Goal: Information Seeking & Learning: Understand process/instructions

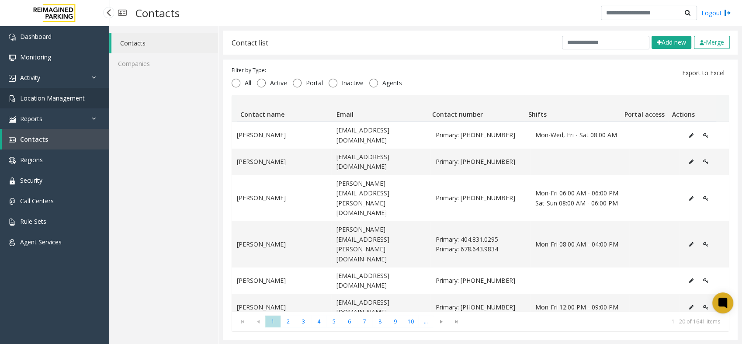
click at [52, 91] on link "Location Management" at bounding box center [54, 98] width 109 height 21
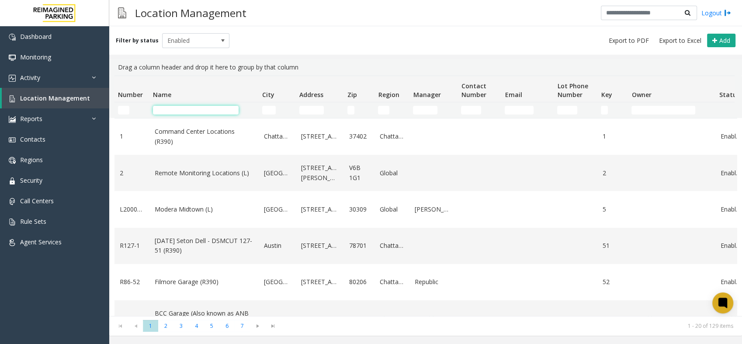
click at [182, 109] on input "Name Filter" at bounding box center [196, 110] width 86 height 9
drag, startPoint x: 159, startPoint y: 104, endPoint x: 173, endPoint y: 105, distance: 13.6
click at [162, 104] on td "Name Filter" at bounding box center [203, 110] width 109 height 16
drag, startPoint x: 173, startPoint y: 105, endPoint x: 177, endPoint y: 108, distance: 5.3
click at [175, 105] on td "Name Filter" at bounding box center [203, 110] width 109 height 16
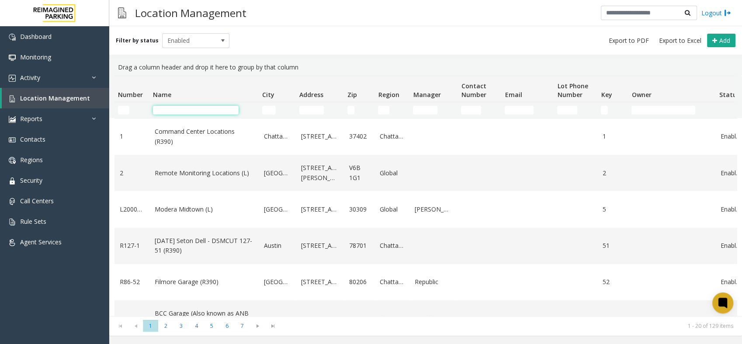
click at [177, 109] on input "Name Filter" at bounding box center [196, 110] width 86 height 9
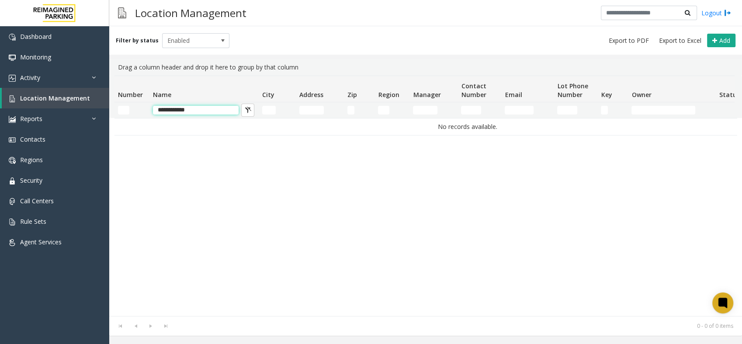
click at [218, 113] on input "**********" at bounding box center [196, 110] width 86 height 9
click at [196, 108] on input "**********" at bounding box center [196, 110] width 86 height 9
type input "**********"
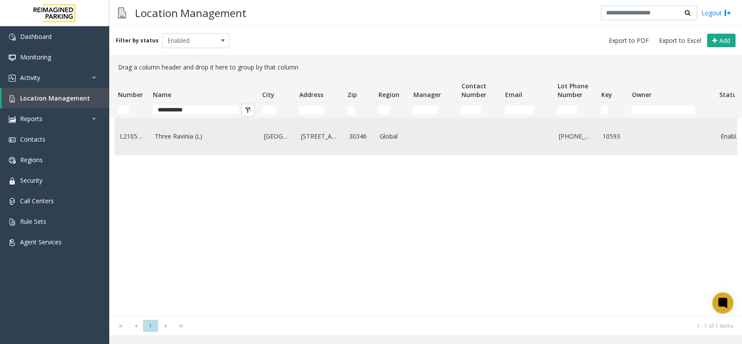
click at [160, 140] on link "Three Ravinia (L)" at bounding box center [204, 137] width 99 height 10
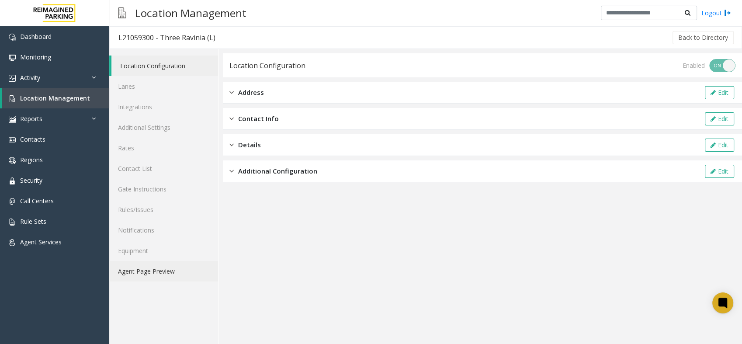
click at [164, 261] on link "Agent Page Preview" at bounding box center [163, 271] width 109 height 21
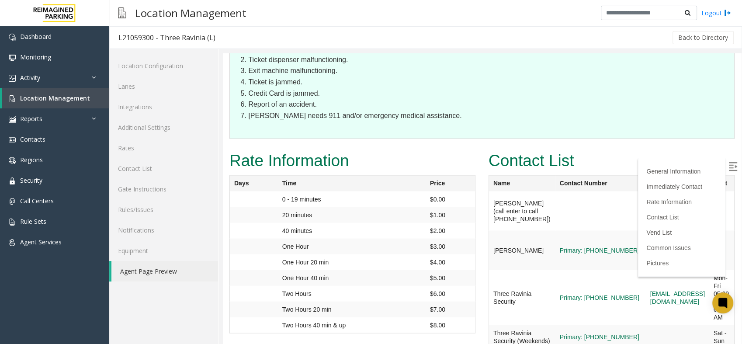
scroll to position [1692, 0]
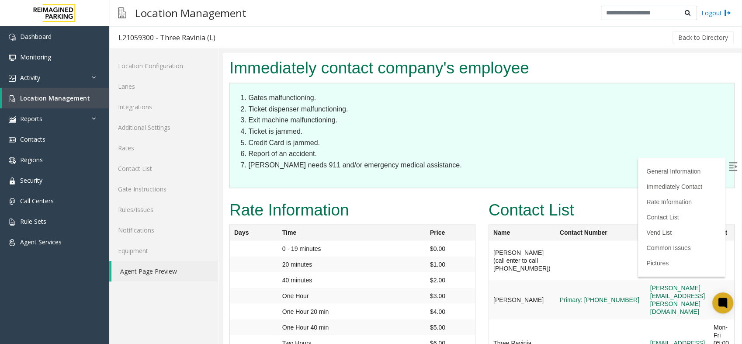
click at [729, 163] on img at bounding box center [733, 166] width 9 height 9
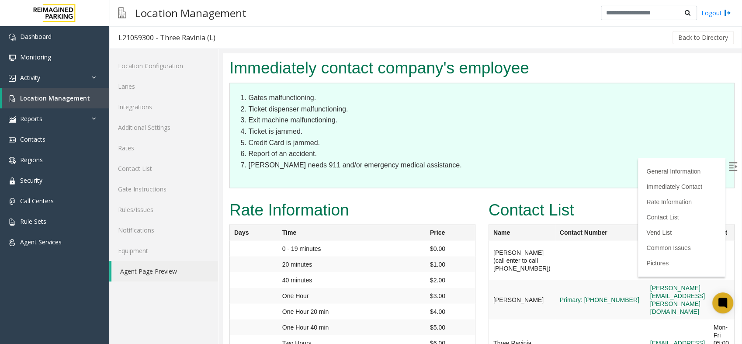
click at [729, 163] on img at bounding box center [733, 166] width 9 height 9
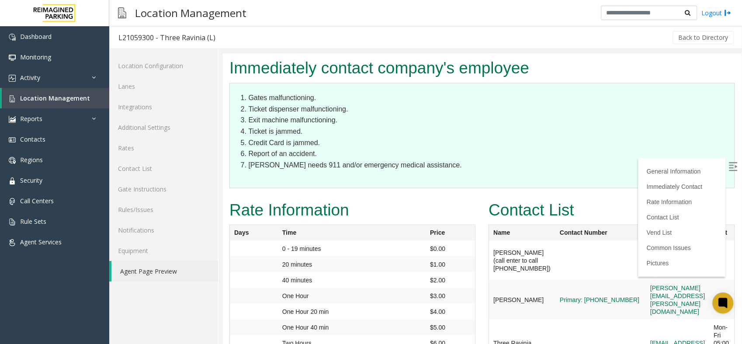
click at [729, 163] on img at bounding box center [733, 166] width 9 height 9
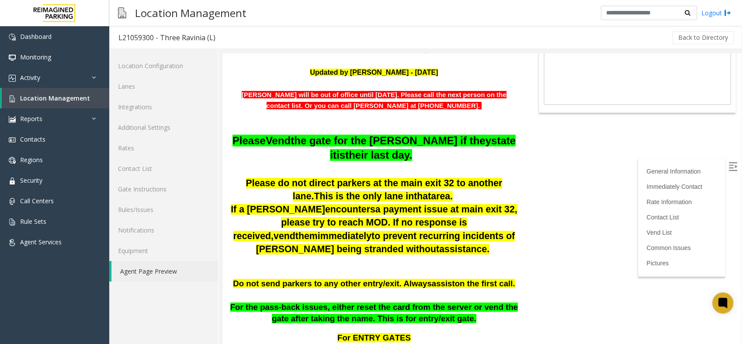
scroll to position [0, 0]
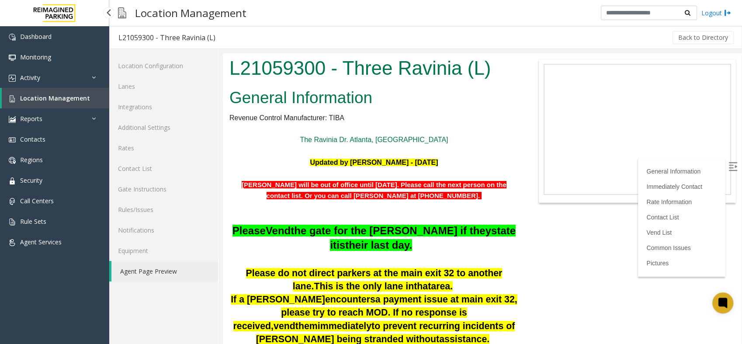
click at [45, 96] on span "Location Management" at bounding box center [55, 98] width 70 height 8
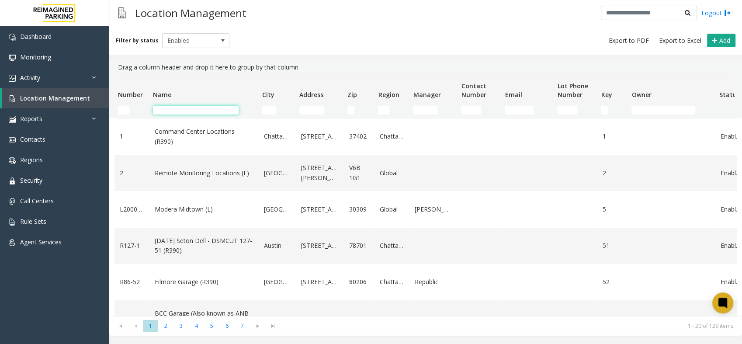
click at [189, 109] on input "Name Filter" at bounding box center [196, 110] width 86 height 9
type input "****"
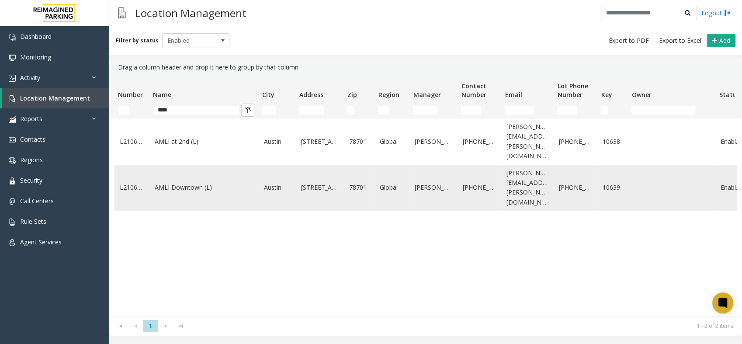
click at [194, 183] on link "AMLI Downtown (L)" at bounding box center [204, 188] width 99 height 10
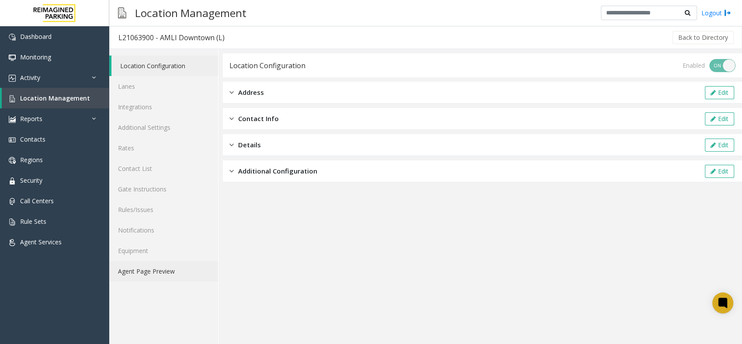
click at [164, 269] on link "Agent Page Preview" at bounding box center [163, 271] width 109 height 21
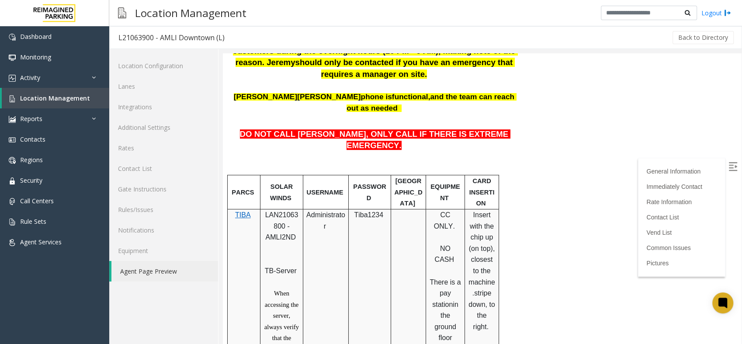
scroll to position [49, 0]
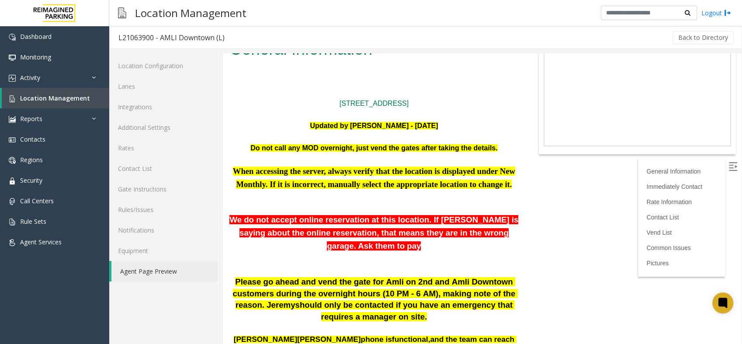
click at [454, 253] on p at bounding box center [373, 258] width 289 height 11
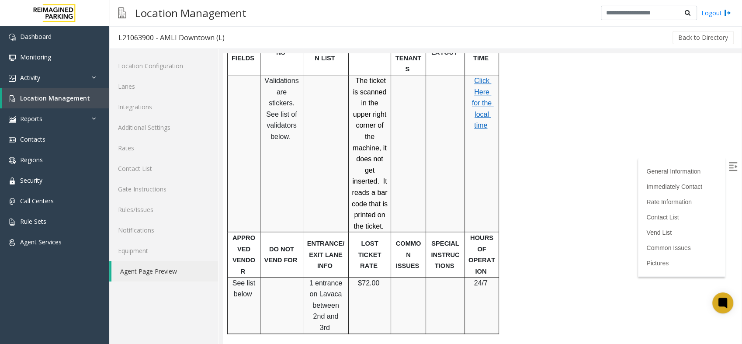
scroll to position [777, 0]
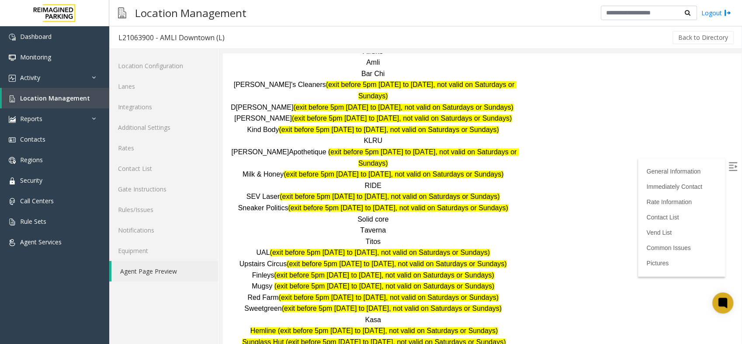
scroll to position [1068, 0]
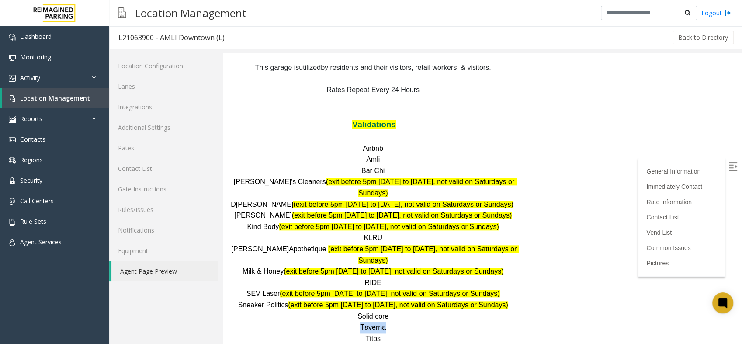
drag, startPoint x: 382, startPoint y: 195, endPoint x: 351, endPoint y: 197, distance: 30.6
click at [351, 322] on p "Taverna" at bounding box center [373, 327] width 289 height 11
drag, startPoint x: 351, startPoint y: 197, endPoint x: 468, endPoint y: 214, distance: 118.4
click at [468, 333] on p "Titos" at bounding box center [373, 338] width 289 height 11
drag, startPoint x: 387, startPoint y: 185, endPoint x: 350, endPoint y: 185, distance: 36.3
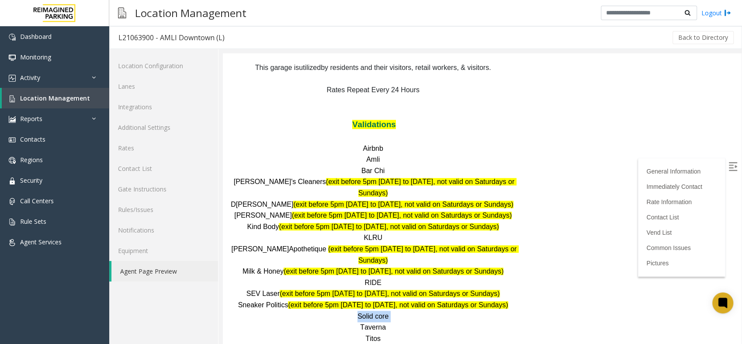
click at [350, 311] on p "Solid core" at bounding box center [373, 316] width 289 height 11
drag, startPoint x: 350, startPoint y: 185, endPoint x: 428, endPoint y: 199, distance: 79.0
click at [428, 322] on p "Taverna" at bounding box center [373, 327] width 289 height 11
drag, startPoint x: 364, startPoint y: 191, endPoint x: 407, endPoint y: 195, distance: 43.9
click at [407, 195] on div "DO NOT CALL [PERSON_NAME], ONLY CALL IF THERE IS EXTREME EMERGENCY. PARCS SOLAR…" at bounding box center [373, 72] width 289 height 1465
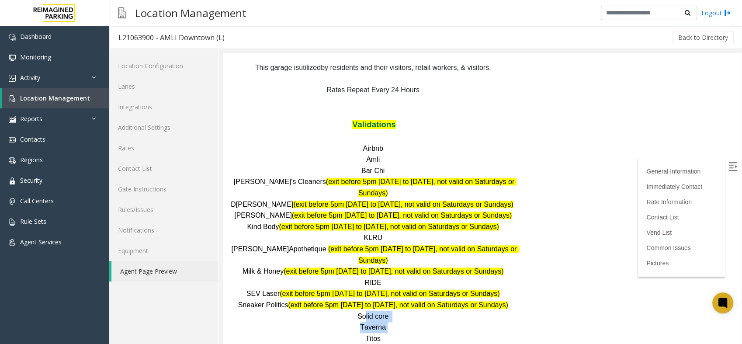
click at [407, 195] on div "DO NOT CALL [PERSON_NAME], ONLY CALL IF THERE IS EXTREME EMERGENCY. PARCS SOLAR…" at bounding box center [373, 72] width 289 height 1465
click at [415, 322] on p "Taverna" at bounding box center [373, 327] width 289 height 11
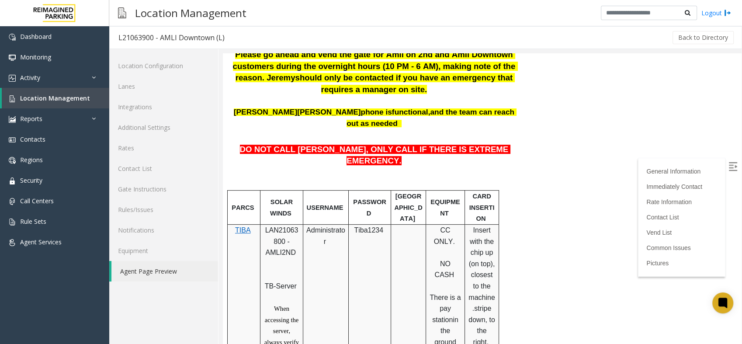
scroll to position [373, 0]
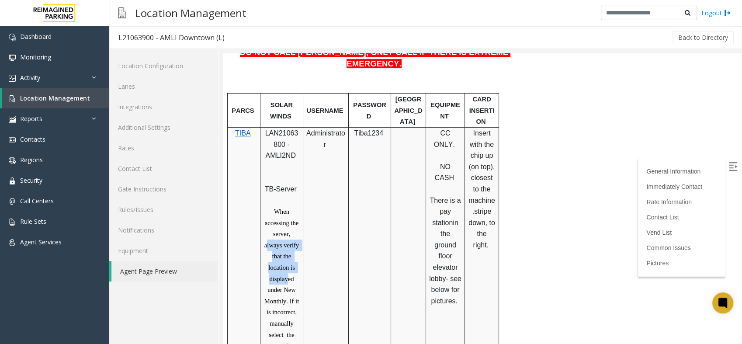
drag, startPoint x: 267, startPoint y: 197, endPoint x: 288, endPoint y: 231, distance: 40.3
click at [288, 231] on span "When accessing the server, always verify that the location is displayed under N…" at bounding box center [282, 289] width 36 height 163
click at [289, 238] on p "When accessing the server, always verify that the location is displayed under N…" at bounding box center [282, 290] width 36 height 168
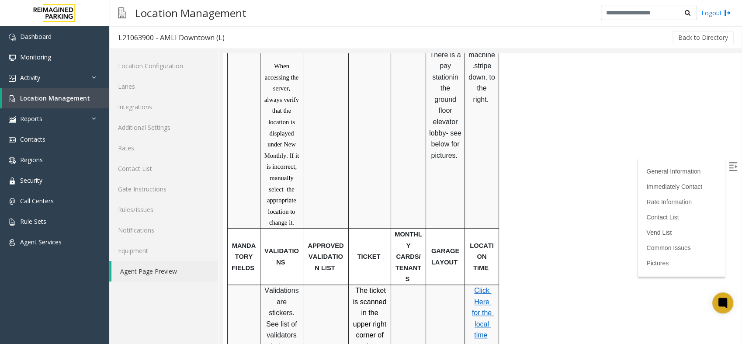
scroll to position [567, 0]
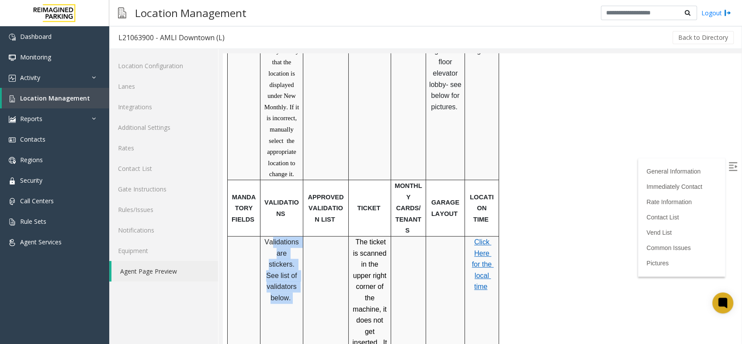
drag, startPoint x: 292, startPoint y: 222, endPoint x: 272, endPoint y: 176, distance: 50.5
click at [272, 236] on p "Validations are stickers. See list of validators below." at bounding box center [282, 269] width 36 height 67
click at [272, 238] on span "Validations are stickers. See list of validators below." at bounding box center [282, 269] width 36 height 63
click at [268, 238] on span "Validations are stickers. See list of validators below." at bounding box center [282, 269] width 36 height 63
click at [266, 236] on p "Validations are stickers. See list of validators below." at bounding box center [282, 269] width 36 height 67
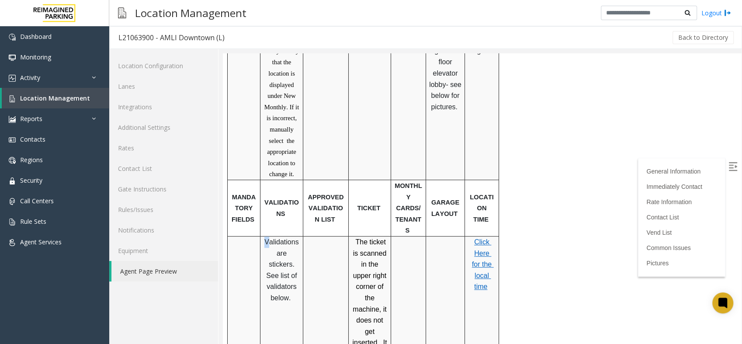
click at [265, 236] on p "Validations are stickers. See list of validators below." at bounding box center [282, 269] width 36 height 67
drag, startPoint x: 267, startPoint y: 172, endPoint x: 318, endPoint y: 219, distance: 69.0
click at [318, 236] on tr "Validations are stickers. See list of validators below. The ticket is scanned i…" at bounding box center [363, 314] width 271 height 157
drag, startPoint x: 318, startPoint y: 219, endPoint x: 381, endPoint y: 208, distance: 64.4
click at [381, 238] on span "The ticket is scanned in the upper right corner of the machine, it does not get…" at bounding box center [371, 314] width 38 height 153
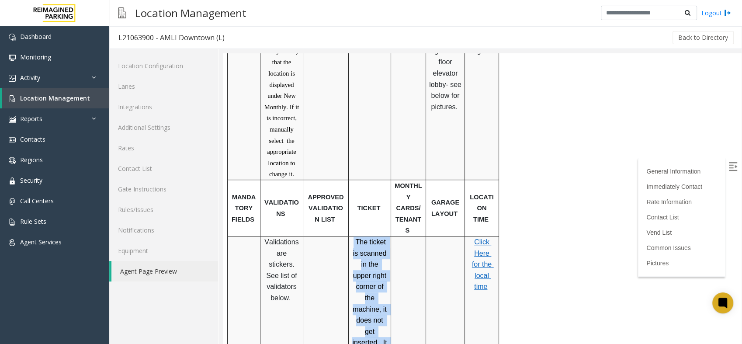
drag, startPoint x: 350, startPoint y: 170, endPoint x: 388, endPoint y: 292, distance: 127.7
click at [388, 292] on div "The ticket is scanned in the upper right corner of the machine, it does not get…" at bounding box center [370, 314] width 42 height 156
click at [388, 293] on div "The ticket is scanned in the upper right corner of the machine, it does not get…" at bounding box center [370, 314] width 42 height 156
drag, startPoint x: 385, startPoint y: 295, endPoint x: 361, endPoint y: 190, distance: 107.4
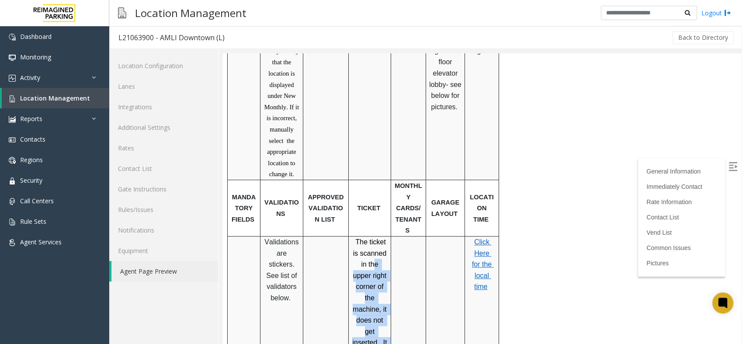
click at [361, 236] on p "The ticket is scanned in the upper right corner of the machine, it does not get…" at bounding box center [370, 314] width 36 height 156
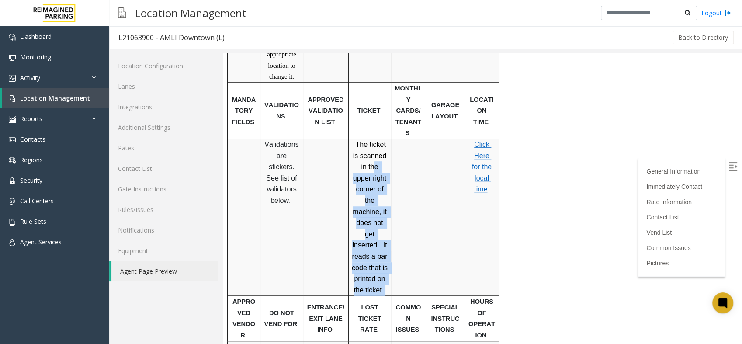
scroll to position [713, 0]
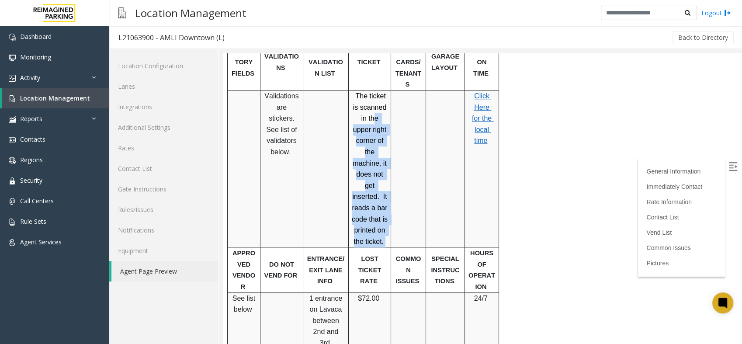
click at [371, 148] on span "The ticket is scanned in the upper right corner of the machine, it does not get…" at bounding box center [371, 168] width 38 height 153
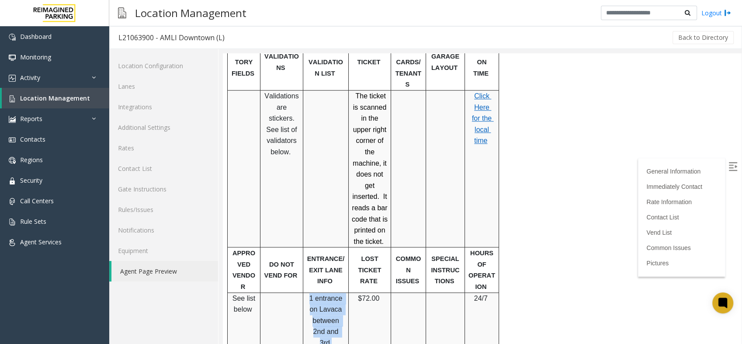
drag, startPoint x: 311, startPoint y: 207, endPoint x: 346, endPoint y: 241, distance: 48.5
click at [346, 293] on div "1 entrance on Lavaca between 2nd and 3rd" at bounding box center [325, 321] width 45 height 56
click at [340, 293] on p "1 entrance on Lavaca between 2nd and 3rd" at bounding box center [325, 321] width 39 height 56
drag, startPoint x: 340, startPoint y: 240, endPoint x: 332, endPoint y: 203, distance: 38.5
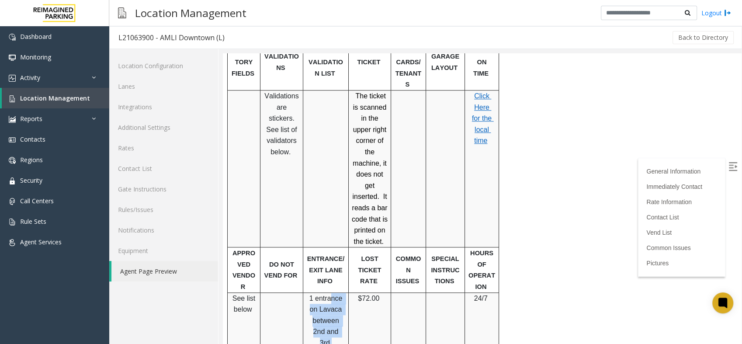
click at [332, 293] on p "1 entrance on Lavaca between 2nd and 3rd" at bounding box center [325, 321] width 39 height 56
drag, startPoint x: 332, startPoint y: 203, endPoint x: 333, endPoint y: 229, distance: 25.8
click at [333, 295] on span "1 entrance on Lavaca between 2nd and 3rd" at bounding box center [326, 321] width 35 height 52
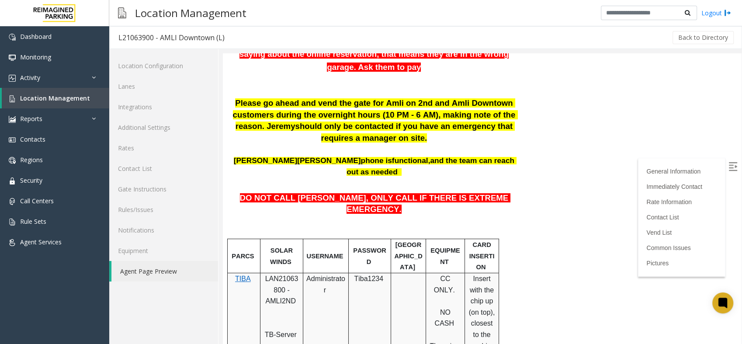
scroll to position [324, 0]
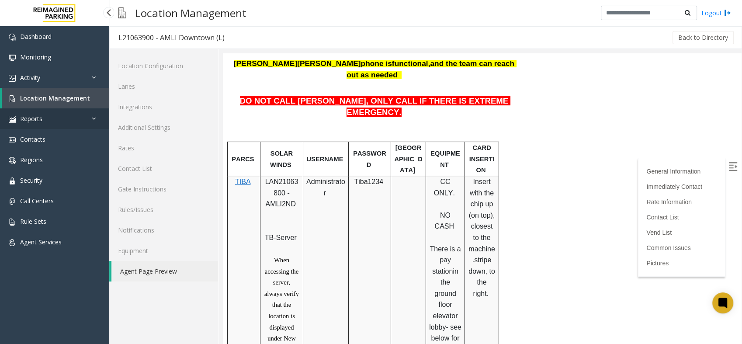
click at [25, 118] on span "Reports" at bounding box center [31, 118] width 22 height 8
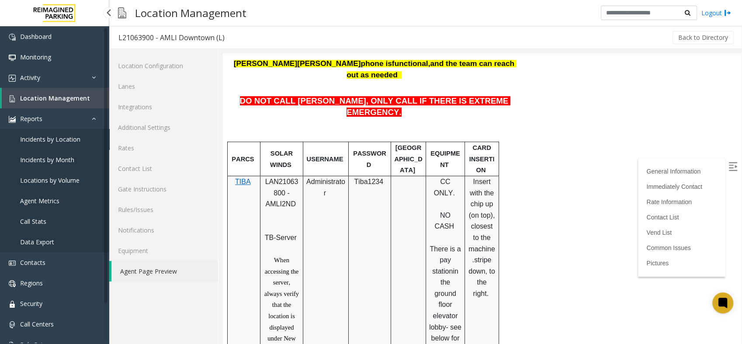
click at [56, 138] on span "Incidents by Location" at bounding box center [50, 139] width 60 height 8
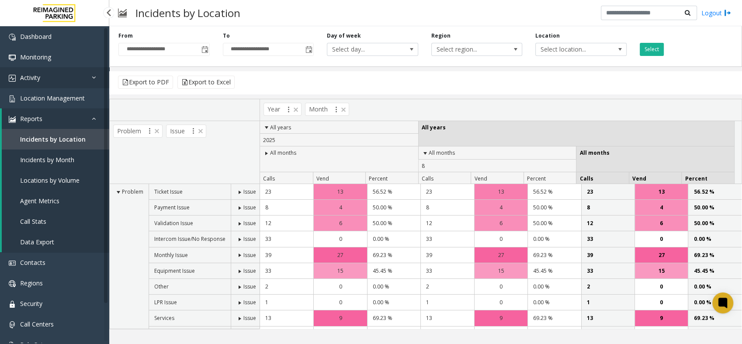
click at [37, 77] on span "Activity" at bounding box center [30, 77] width 20 height 8
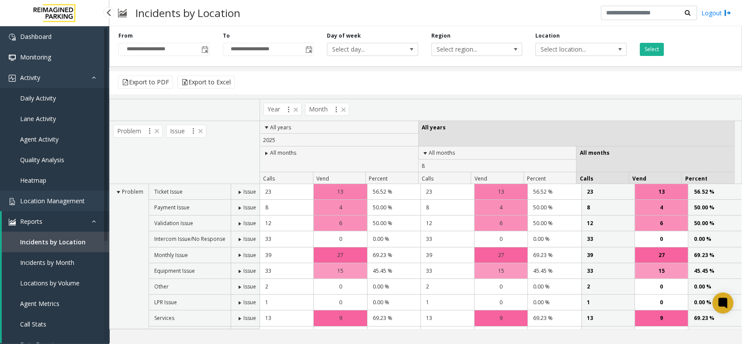
click at [39, 142] on span "Agent Activity" at bounding box center [39, 139] width 38 height 8
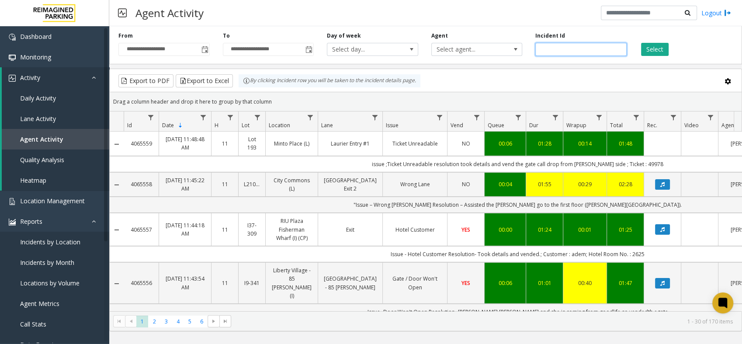
click at [567, 50] on input "number" at bounding box center [580, 49] width 91 height 13
click at [645, 46] on button "Select" at bounding box center [655, 49] width 28 height 13
drag, startPoint x: 568, startPoint y: 53, endPoint x: 362, endPoint y: 49, distance: 205.4
click at [362, 48] on div "**********" at bounding box center [425, 44] width 633 height 42
type input "*******"
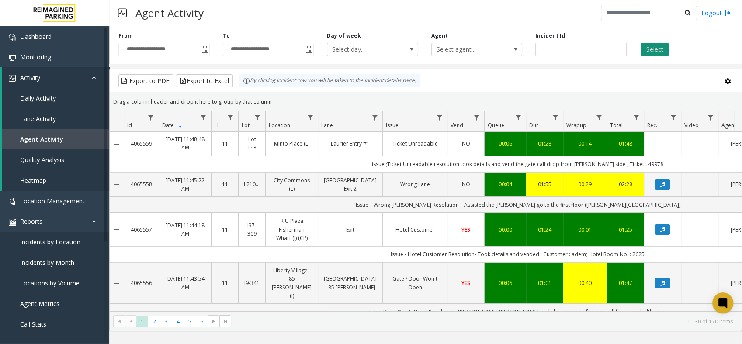
click at [650, 49] on button "Select" at bounding box center [655, 49] width 28 height 13
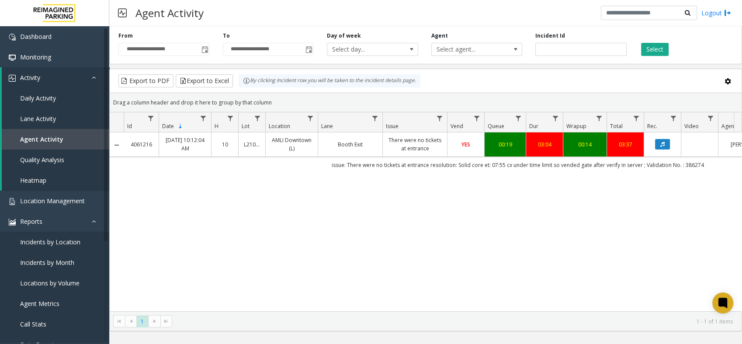
drag, startPoint x: 301, startPoint y: 217, endPoint x: 320, endPoint y: 209, distance: 20.8
click at [301, 217] on div "4061216 [DATE] 10:12:04 AM 10 L21063900 AMLI Downtown (L) Booth Exit There were…" at bounding box center [426, 221] width 632 height 179
drag, startPoint x: 528, startPoint y: 162, endPoint x: 702, endPoint y: 158, distance: 174.0
click at [702, 158] on td "issue: There were no tickets at entrance resolution: Solid core et: 07:55 cx un…" at bounding box center [518, 165] width 788 height 16
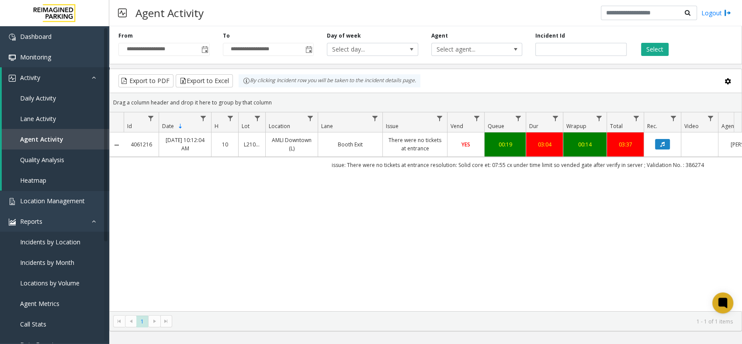
click at [702, 160] on td "issue: There were no tickets at entrance resolution: Solid core et: 07:55 cx un…" at bounding box center [518, 165] width 788 height 16
drag, startPoint x: 702, startPoint y: 162, endPoint x: 394, endPoint y: 168, distance: 308.6
click at [394, 168] on td "issue: There were no tickets at entrance resolution: Solid core et: 07:55 cx un…" at bounding box center [518, 165] width 788 height 16
drag, startPoint x: 589, startPoint y: 55, endPoint x: 450, endPoint y: 63, distance: 138.8
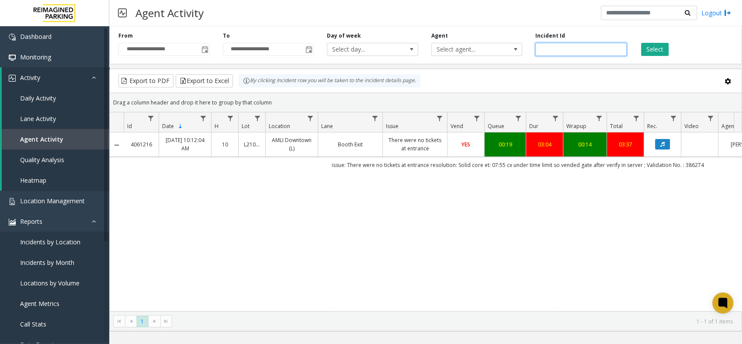
click at [450, 63] on div "**********" at bounding box center [425, 44] width 633 height 42
paste input "number"
click at [541, 48] on input "number" at bounding box center [580, 49] width 91 height 13
type input "*******"
click at [653, 46] on button "Select" at bounding box center [655, 49] width 28 height 13
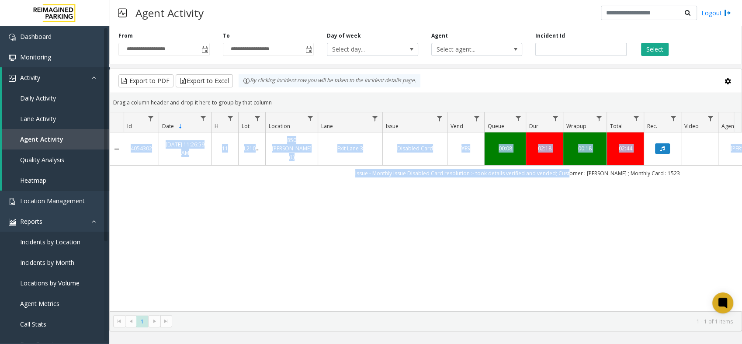
drag, startPoint x: 570, startPoint y: 166, endPoint x: 671, endPoint y: 174, distance: 100.9
click at [671, 174] on div "4054302 [DATE] 11:26:59 AM 11 L21091600 850 [PERSON_NAME] (L) Exit Lane 3 Disab…" at bounding box center [426, 221] width 632 height 179
click at [639, 174] on div "4054302 [DATE] 11:26:59 AM 11 L21091600 850 [PERSON_NAME] (L) Exit Lane 3 Disab…" at bounding box center [426, 221] width 632 height 179
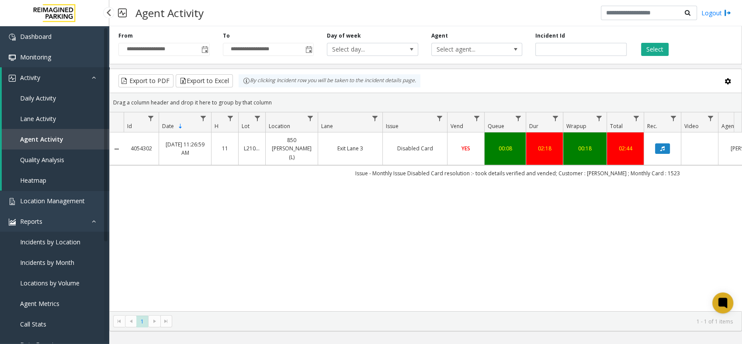
click at [56, 72] on link "Activity" at bounding box center [56, 77] width 108 height 21
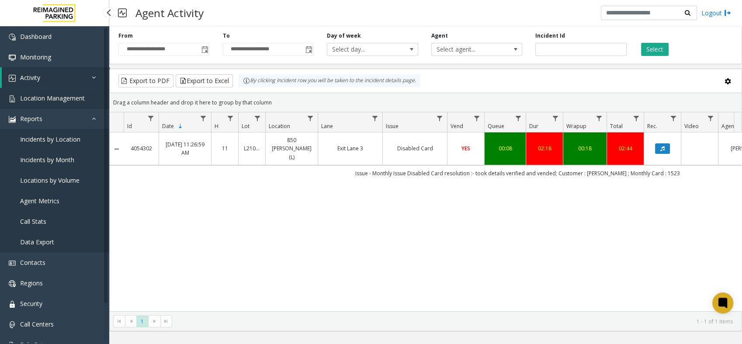
click at [60, 97] on span "Location Management" at bounding box center [52, 98] width 65 height 8
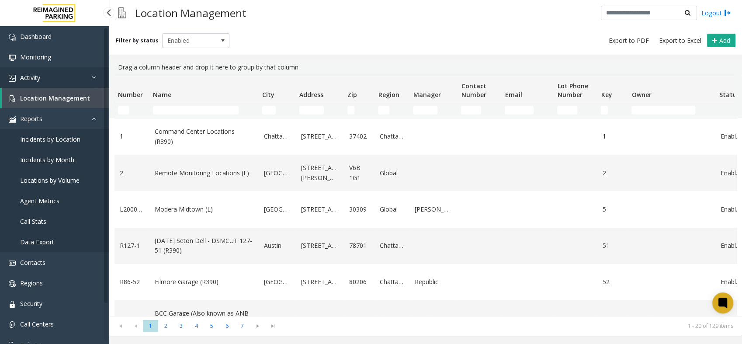
click at [44, 77] on link "Activity" at bounding box center [54, 77] width 109 height 21
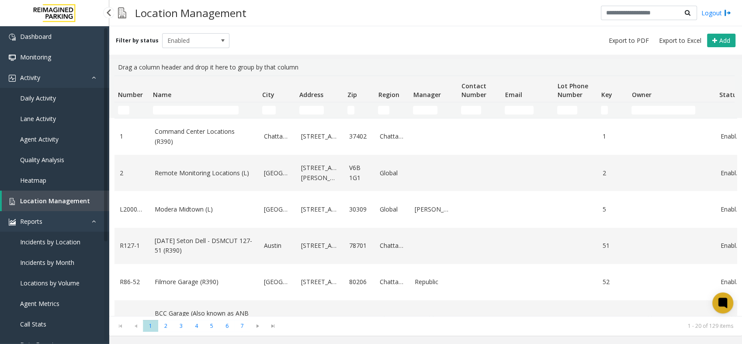
click at [46, 97] on span "Daily Activity" at bounding box center [38, 98] width 36 height 8
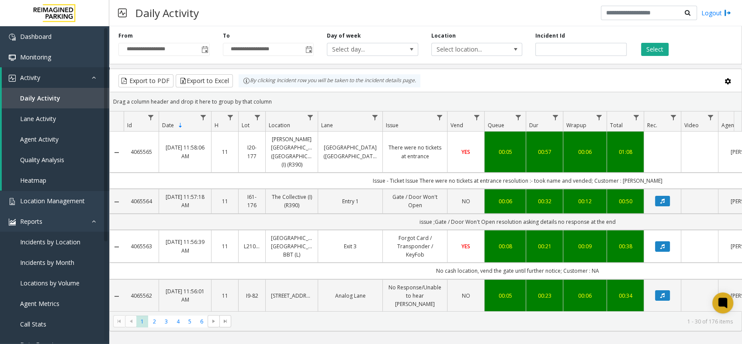
click at [576, 42] on div "Incident Id" at bounding box center [581, 44] width 104 height 24
click at [575, 45] on input "number" at bounding box center [580, 49] width 91 height 13
drag, startPoint x: 542, startPoint y: 49, endPoint x: 567, endPoint y: 48, distance: 24.5
click at [542, 49] on input "number" at bounding box center [580, 49] width 91 height 13
type input "*******"
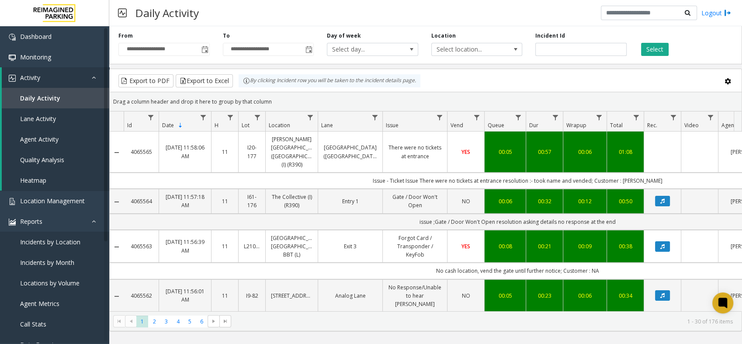
click at [669, 46] on div "Select" at bounding box center [685, 44] width 104 height 24
click at [659, 46] on button "Select" at bounding box center [655, 49] width 28 height 13
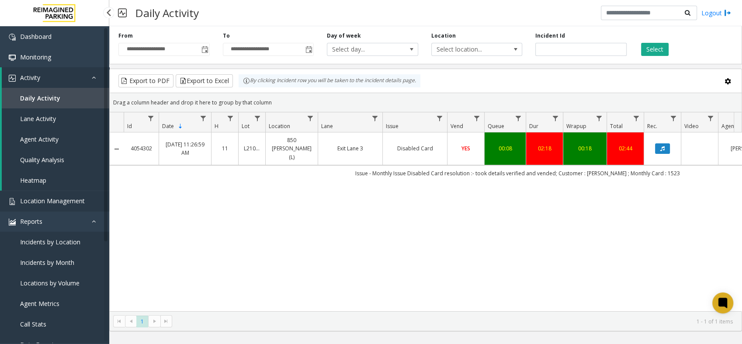
click at [62, 199] on span "Location Management" at bounding box center [52, 201] width 65 height 8
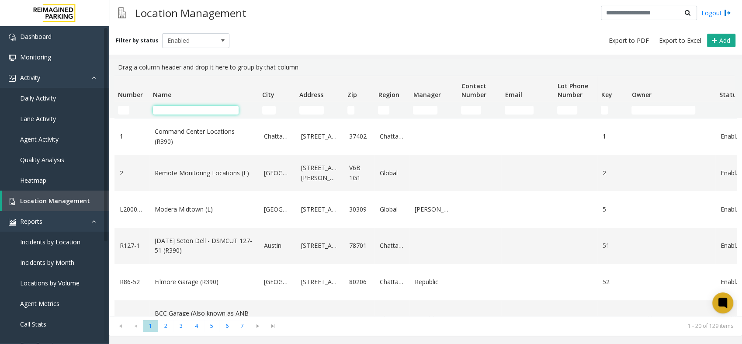
click at [207, 108] on input "Name Filter" at bounding box center [196, 110] width 86 height 9
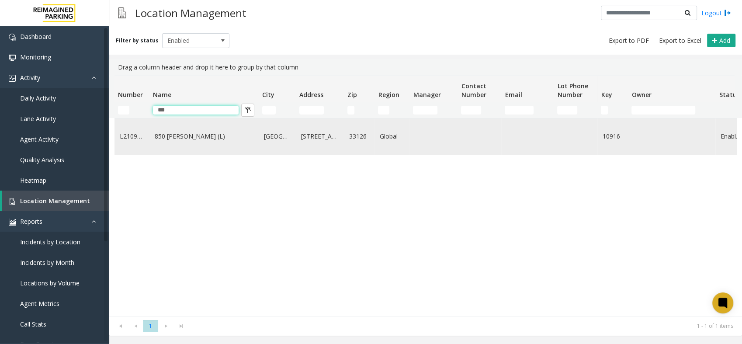
type input "***"
click at [155, 139] on link "850 [PERSON_NAME] (L)" at bounding box center [204, 137] width 99 height 10
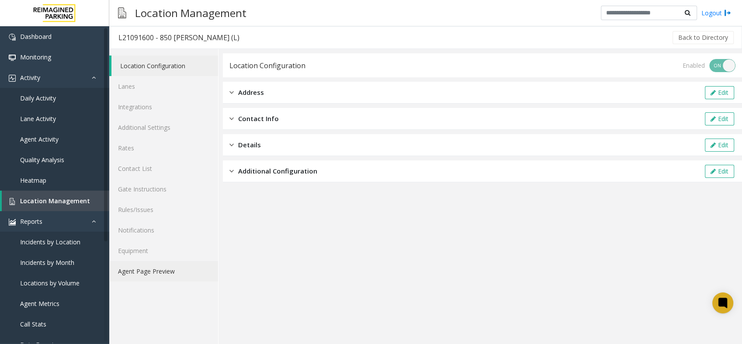
click at [144, 277] on link "Agent Page Preview" at bounding box center [163, 271] width 109 height 21
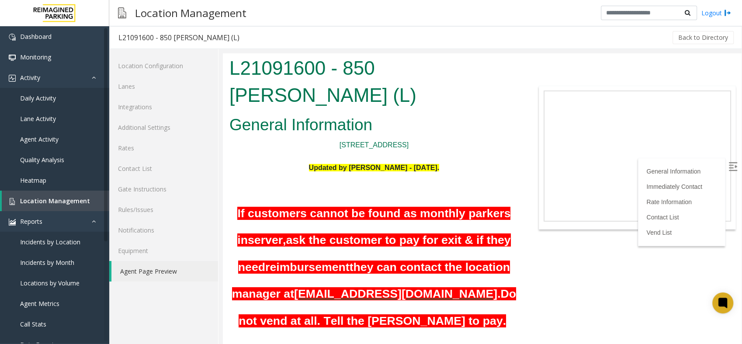
click at [278, 173] on p at bounding box center [373, 178] width 289 height 11
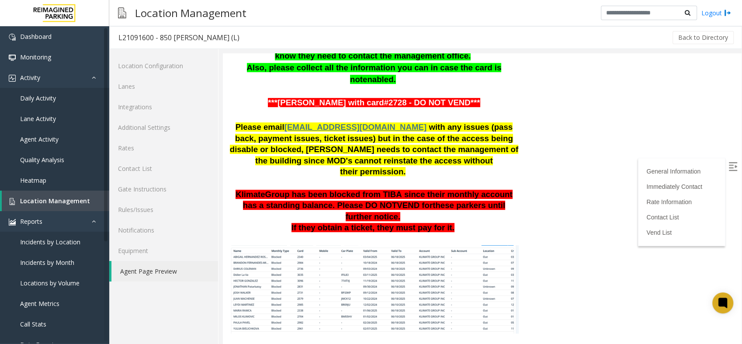
scroll to position [486, 0]
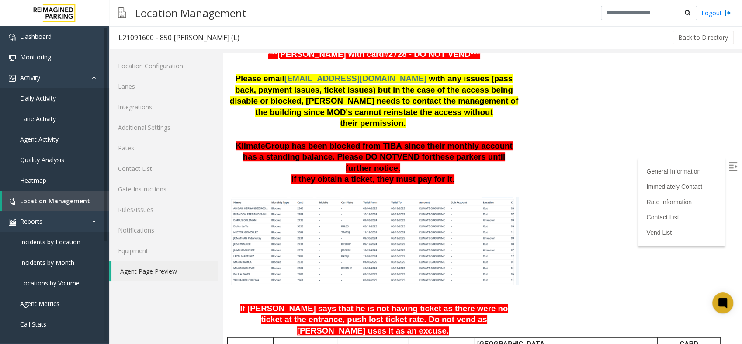
click at [361, 197] on img at bounding box center [373, 241] width 289 height 89
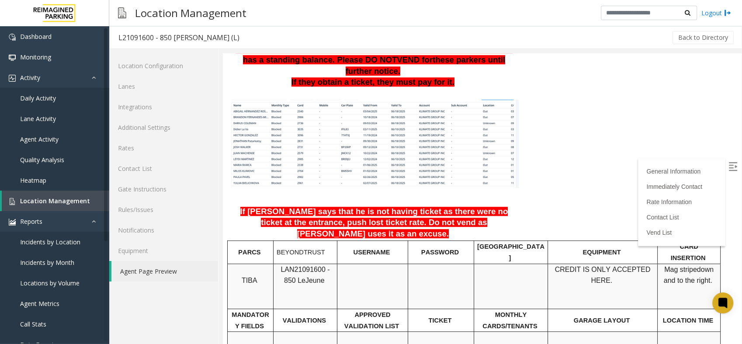
scroll to position [631, 0]
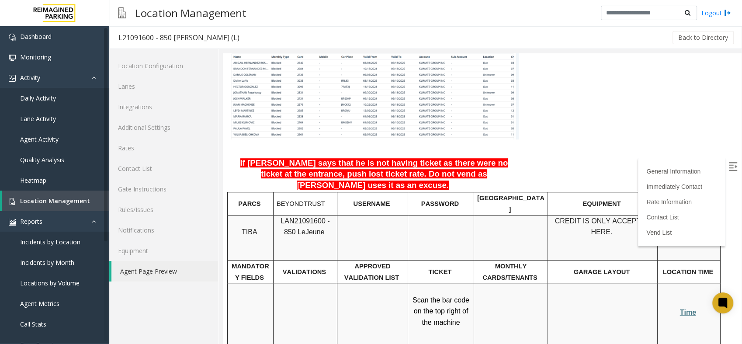
click at [729, 166] on img at bounding box center [733, 166] width 9 height 9
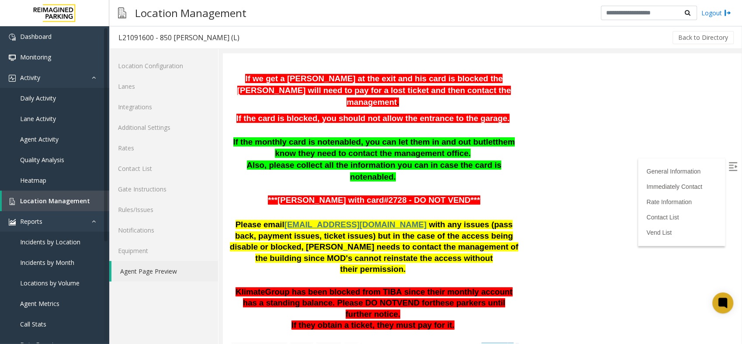
scroll to position [291, 0]
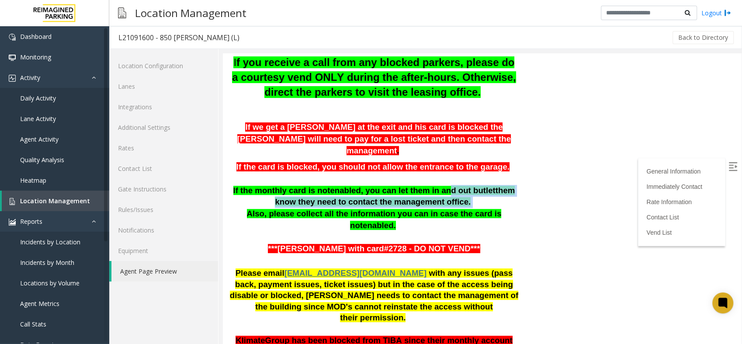
drag, startPoint x: 517, startPoint y: 169, endPoint x: 428, endPoint y: 155, distance: 89.9
click at [428, 155] on div "General Information [STREET_ADDRESS] Updated by [PERSON_NAME] - [DATE]. If cust…" at bounding box center [374, 348] width 302 height 1055
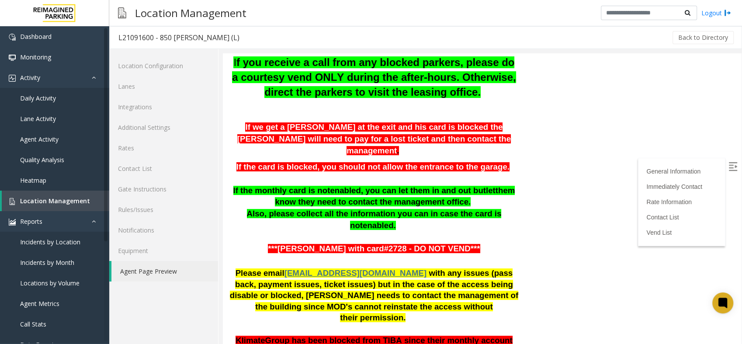
drag, startPoint x: 428, startPoint y: 155, endPoint x: 520, endPoint y: 170, distance: 93.5
click at [520, 170] on div "General Information [STREET_ADDRESS] Updated by [PERSON_NAME] - [DATE]. If cust…" at bounding box center [374, 348] width 302 height 1055
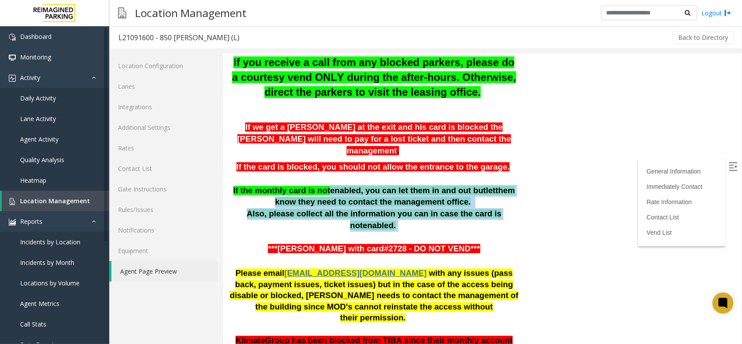
drag, startPoint x: 507, startPoint y: 173, endPoint x: 320, endPoint y: 156, distance: 187.7
click at [320, 156] on div "Updated by [PERSON_NAME] - [DATE]. If customers cannot be found as monthly park…" at bounding box center [373, 69] width 289 height 397
click at [320, 186] on span "If the monthly card is not" at bounding box center [281, 190] width 97 height 9
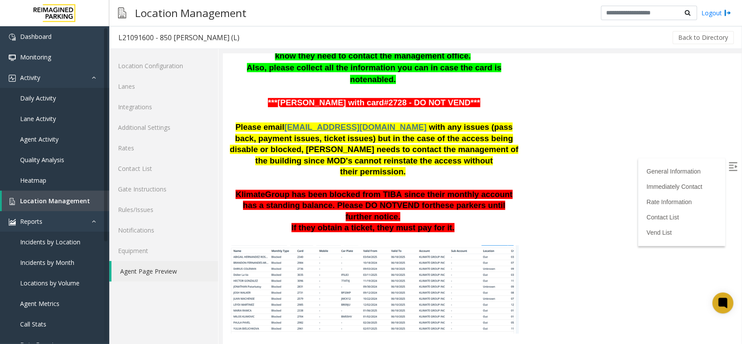
scroll to position [777, 0]
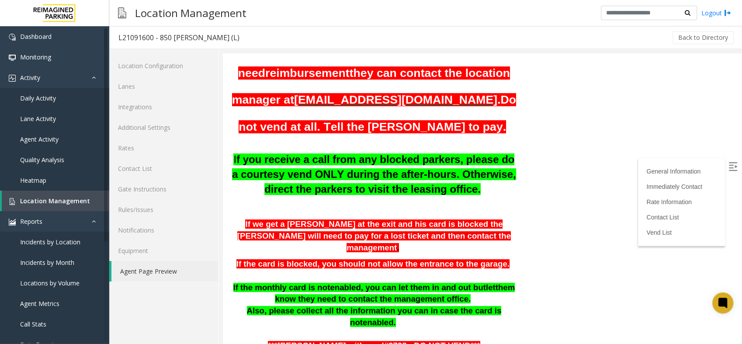
scroll to position [243, 0]
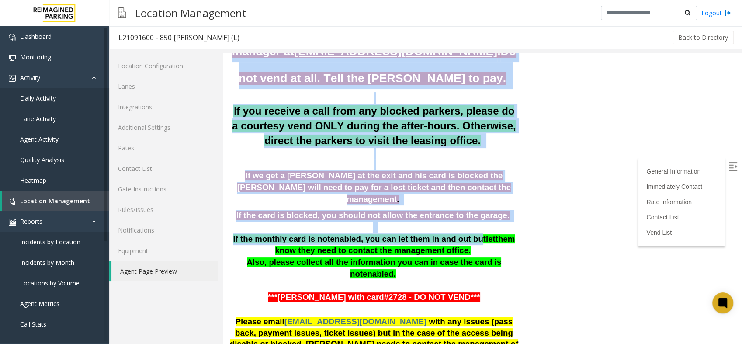
drag, startPoint x: 498, startPoint y: 214, endPoint x: 456, endPoint y: 198, distance: 45.1
click at [456, 234] on span ", you can let them in and out but" at bounding box center [423, 238] width 125 height 9
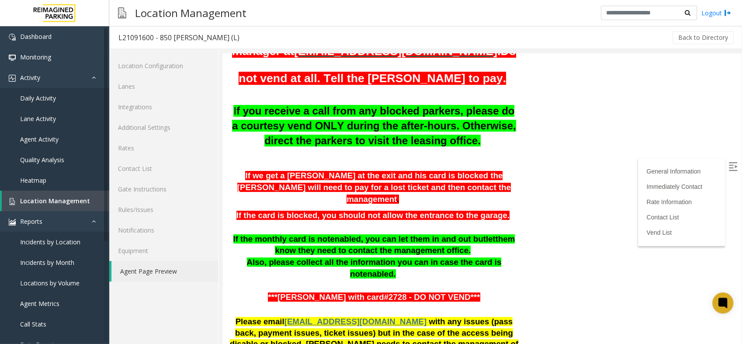
click at [409, 234] on span ", you can let them in and out but" at bounding box center [423, 238] width 125 height 9
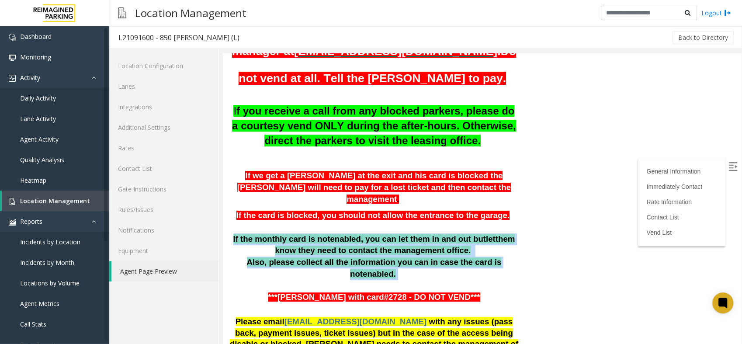
drag, startPoint x: 233, startPoint y: 200, endPoint x: 505, endPoint y: 222, distance: 272.3
click at [505, 222] on div "Updated by [PERSON_NAME] - [DATE]. If customers cannot be found as monthly park…" at bounding box center [373, 118] width 289 height 397
click at [505, 257] on p "Also, please collect all the information you can in case the card is not enable…" at bounding box center [373, 268] width 289 height 23
drag, startPoint x: 505, startPoint y: 222, endPoint x: 507, endPoint y: 227, distance: 5.7
click at [507, 257] on p "Also, please collect all the information you can in case the card is not enable…" at bounding box center [373, 268] width 289 height 23
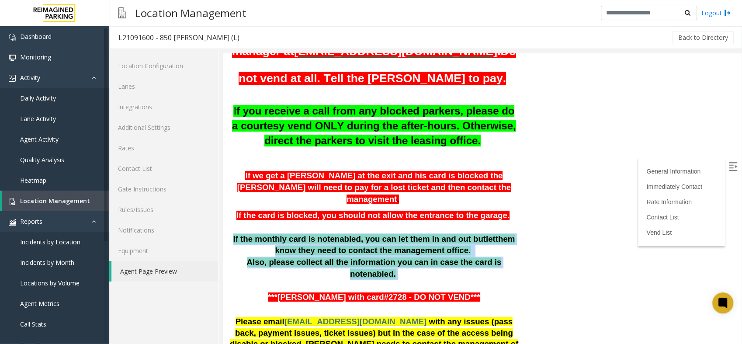
click at [507, 257] on p "Also, please collect all the information you can in case the card is not enable…" at bounding box center [373, 268] width 289 height 23
click at [398, 269] on span at bounding box center [397, 273] width 2 height 9
drag, startPoint x: 505, startPoint y: 223, endPoint x: 233, endPoint y: 204, distance: 272.1
click at [233, 204] on div "Updated by [PERSON_NAME] - [DATE]. If customers cannot be found as monthly park…" at bounding box center [373, 118] width 289 height 397
